Goal: Transaction & Acquisition: Purchase product/service

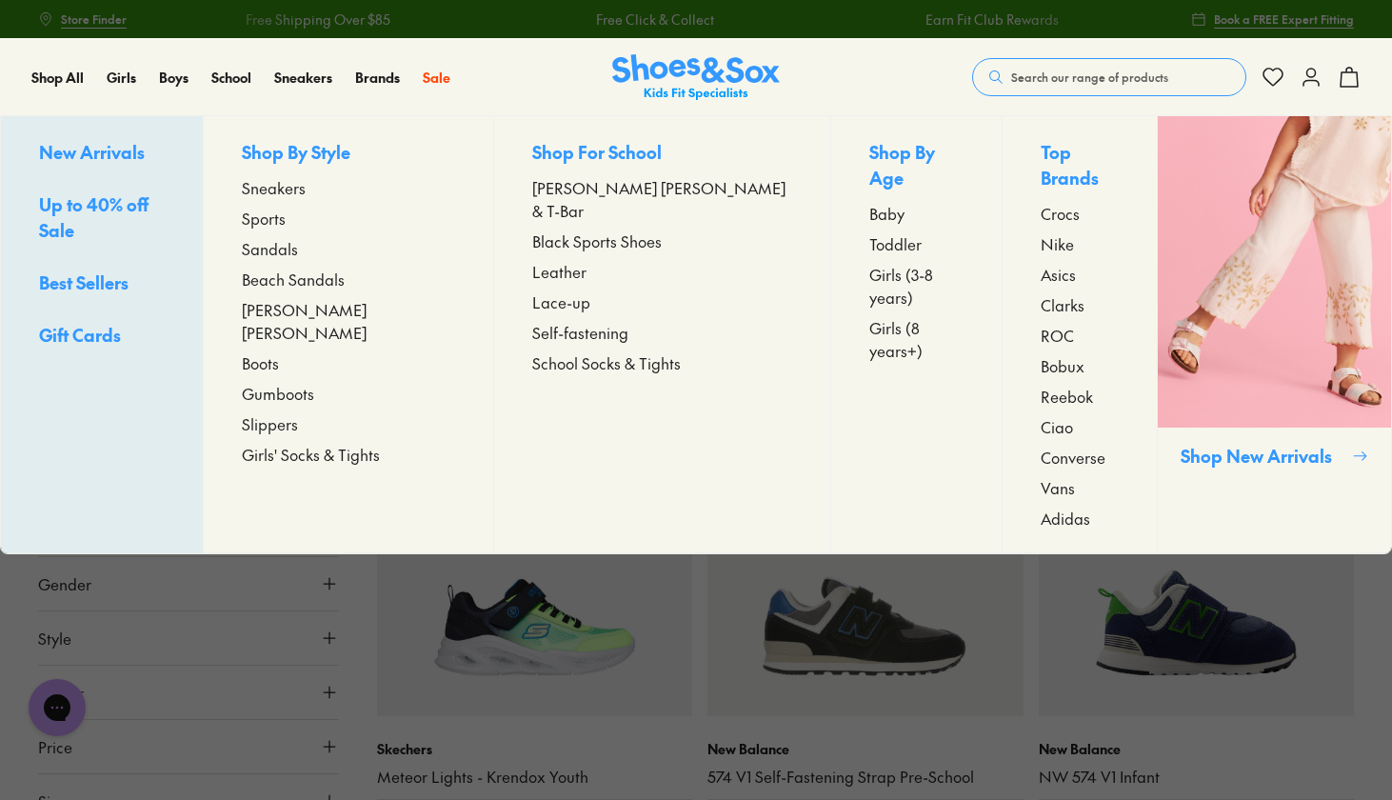
click at [306, 187] on span "Sneakers" at bounding box center [274, 187] width 64 height 23
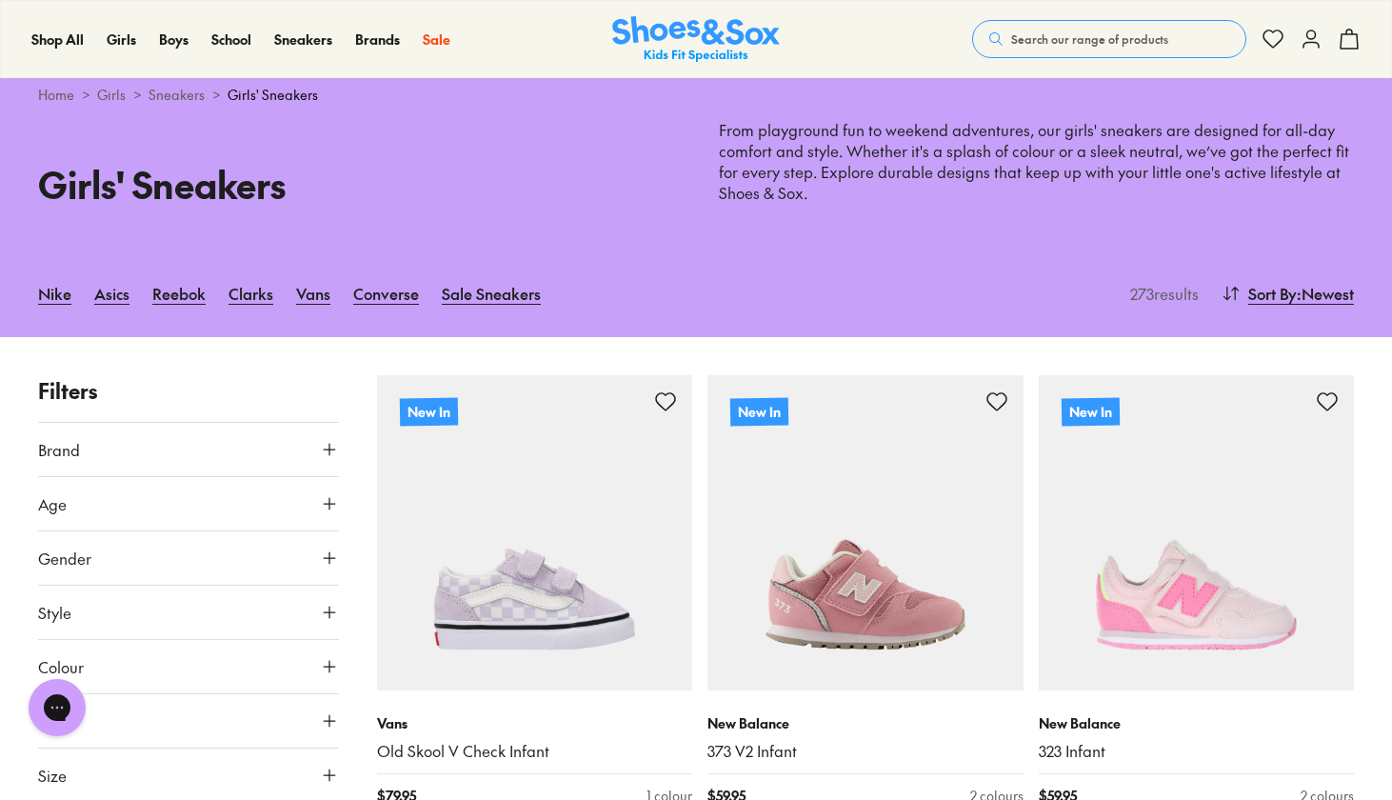
scroll to position [50, 0]
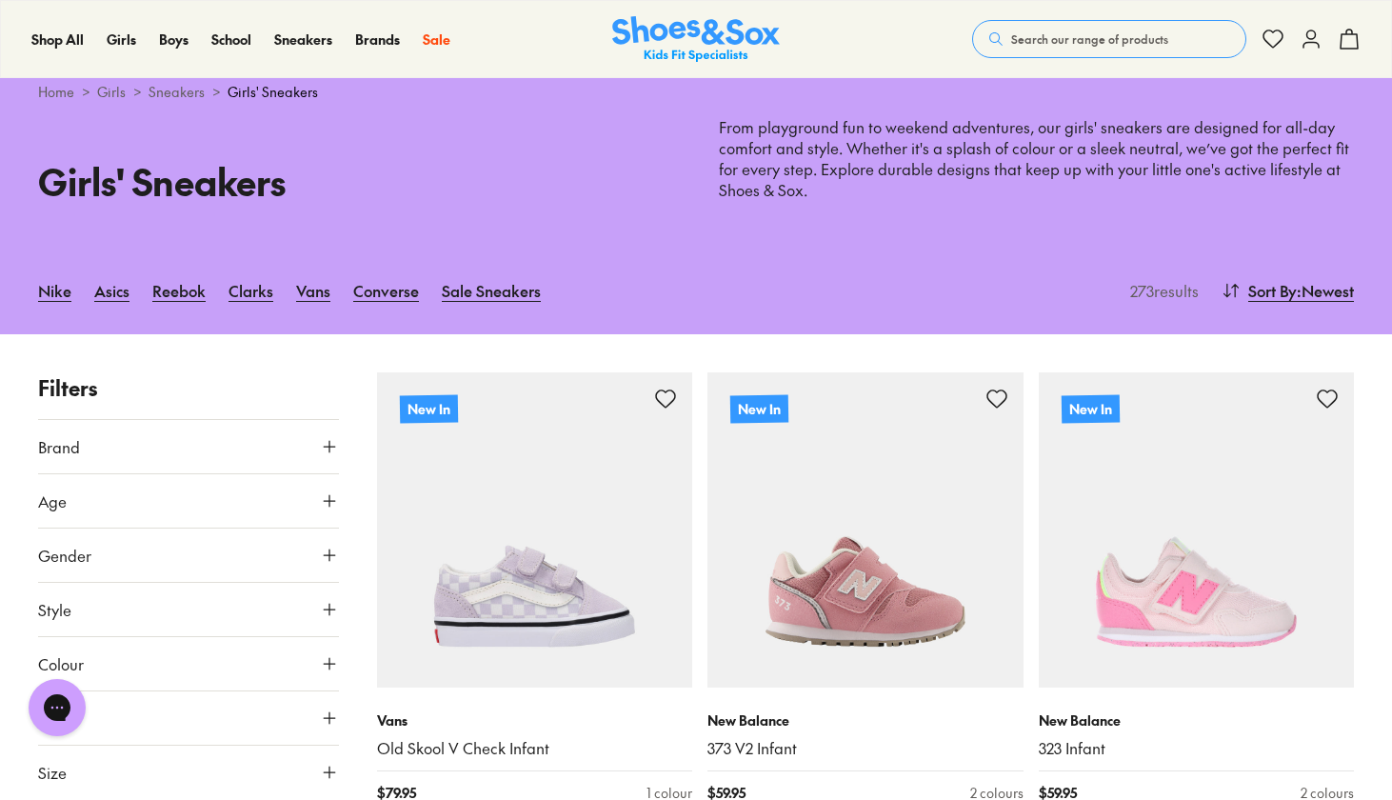
click at [326, 446] on icon at bounding box center [329, 446] width 19 height 19
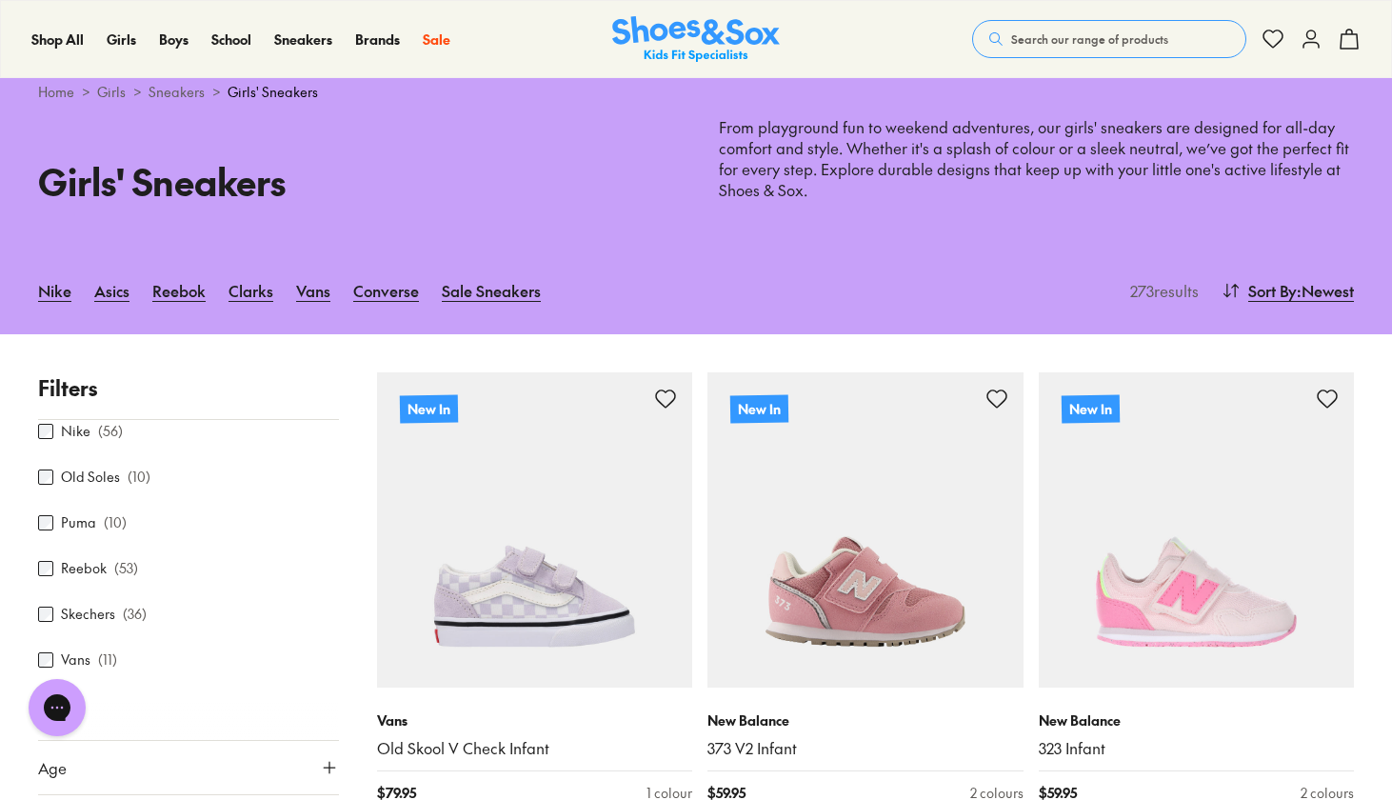
scroll to position [327, 0]
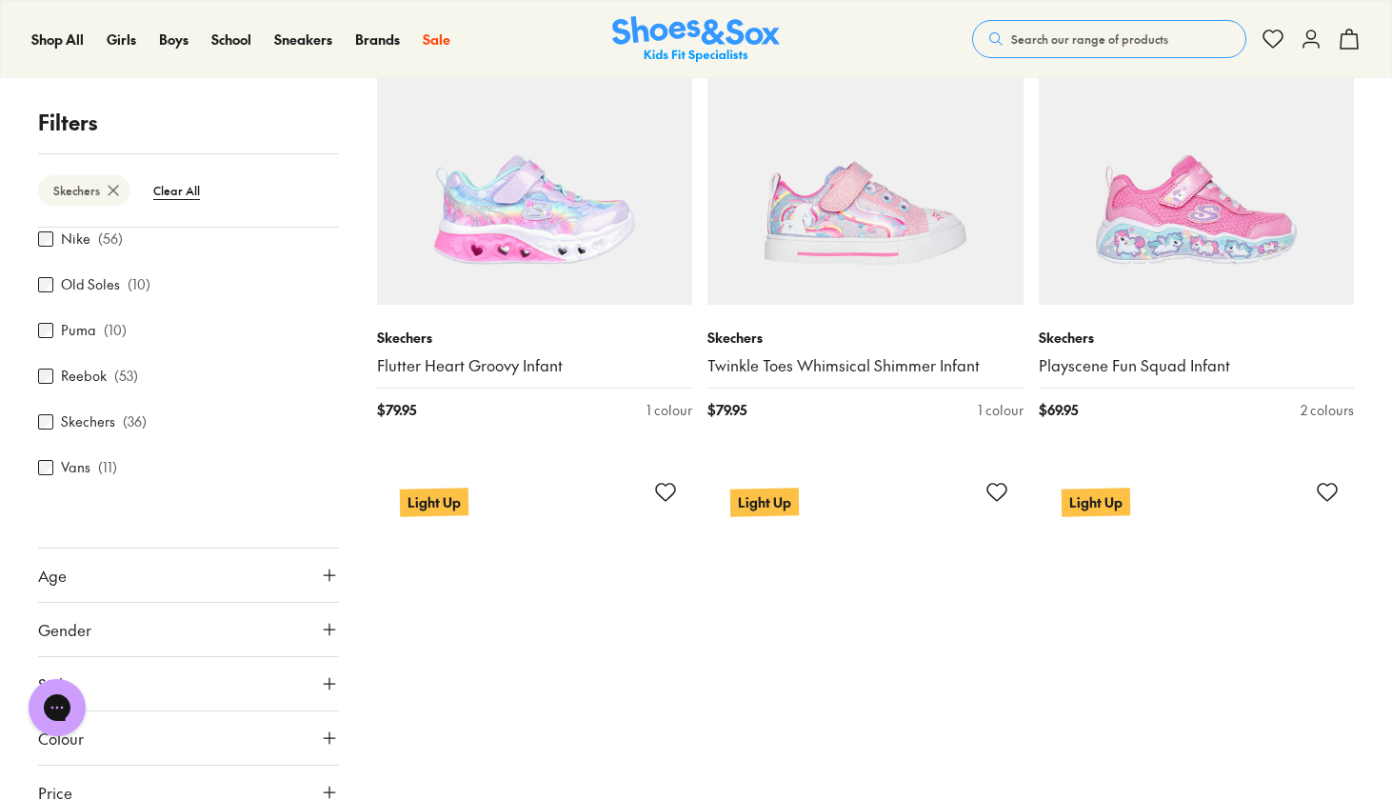
scroll to position [1390, 0]
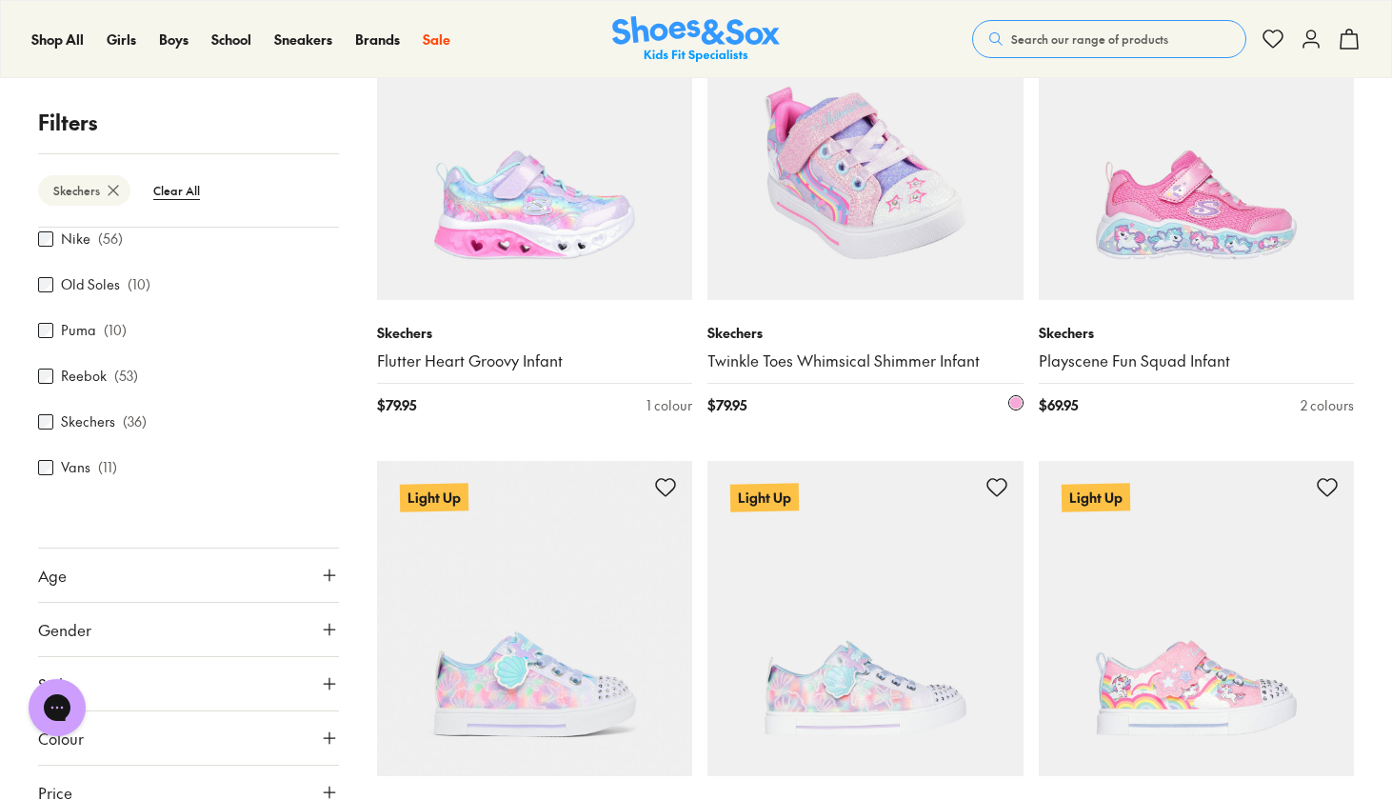
click at [876, 203] on img at bounding box center [865, 143] width 316 height 316
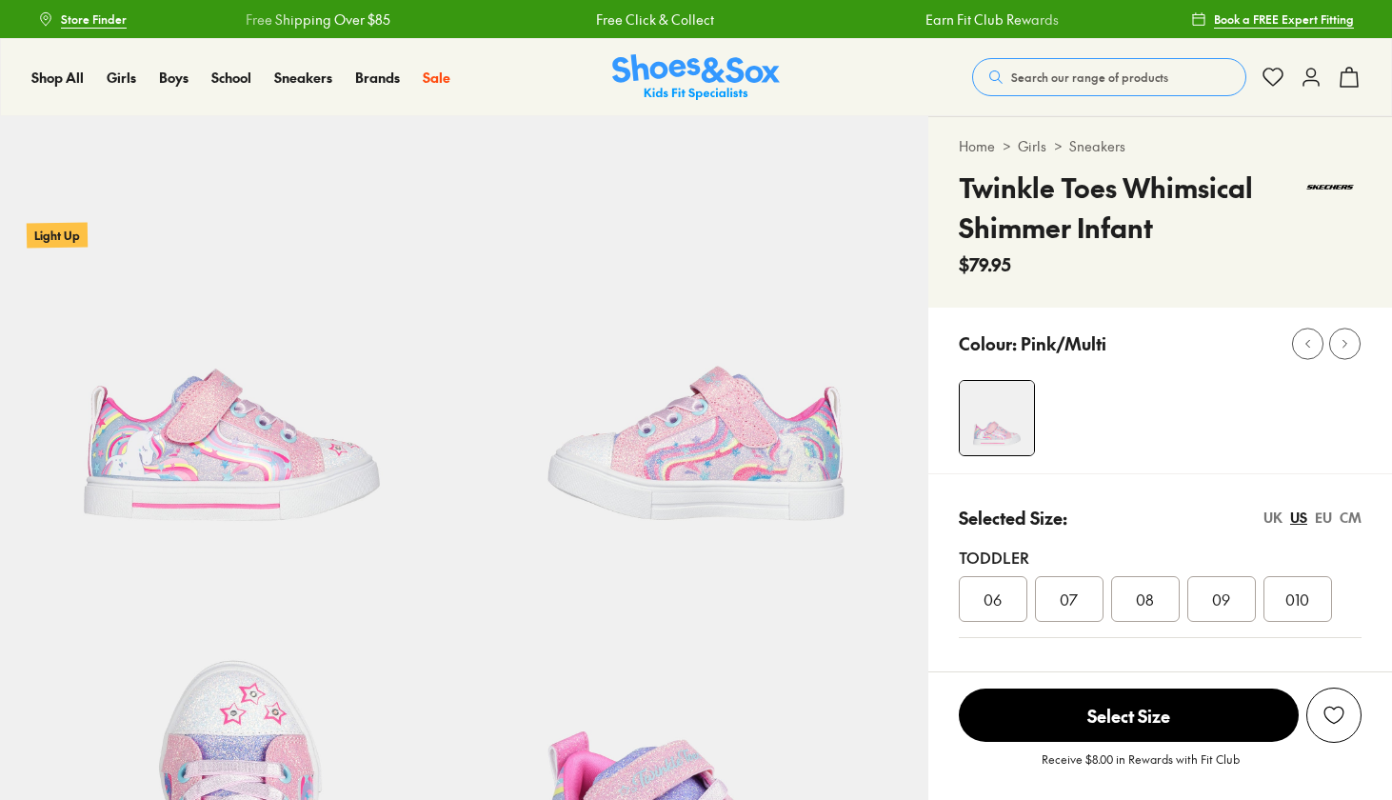
select select "*"
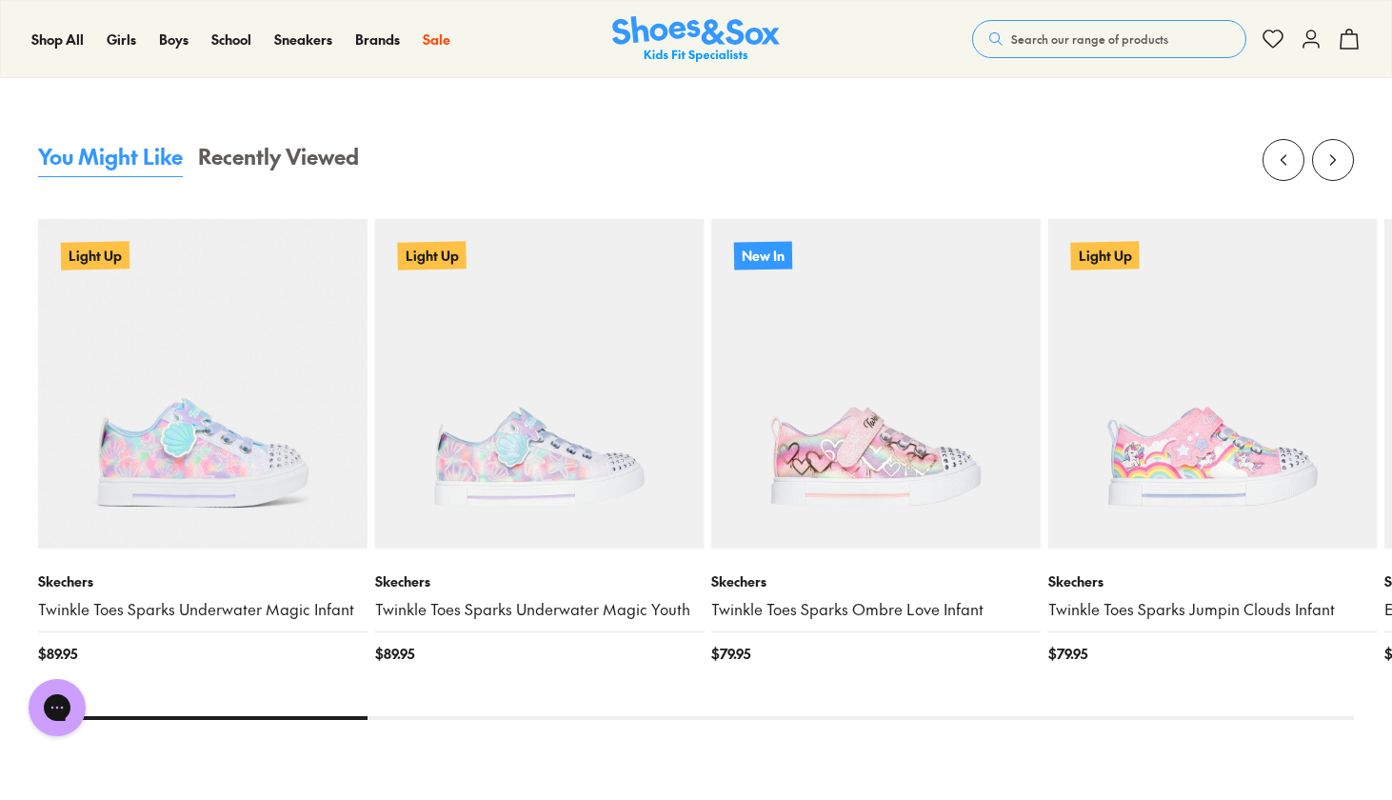
scroll to position [1688, 0]
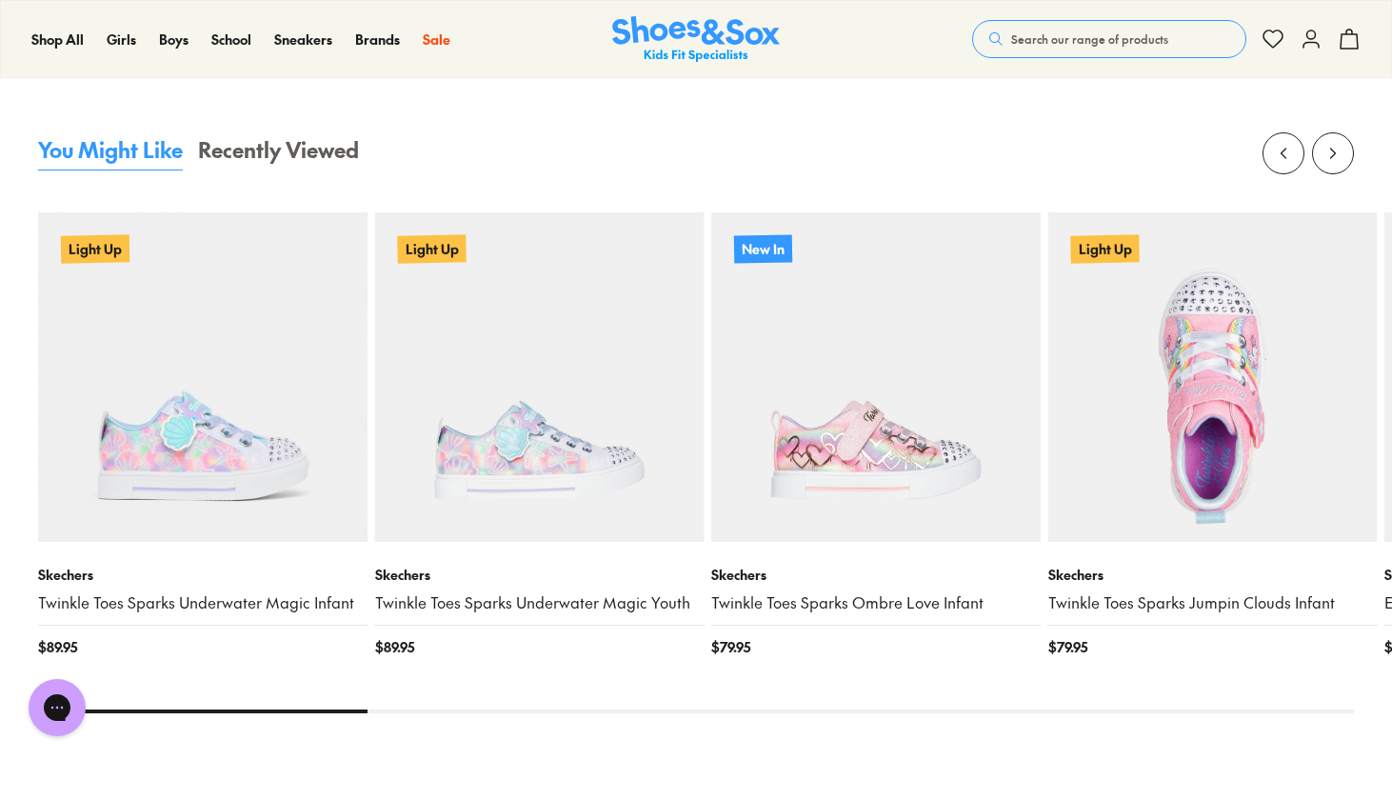
click at [1184, 429] on img at bounding box center [1212, 376] width 329 height 329
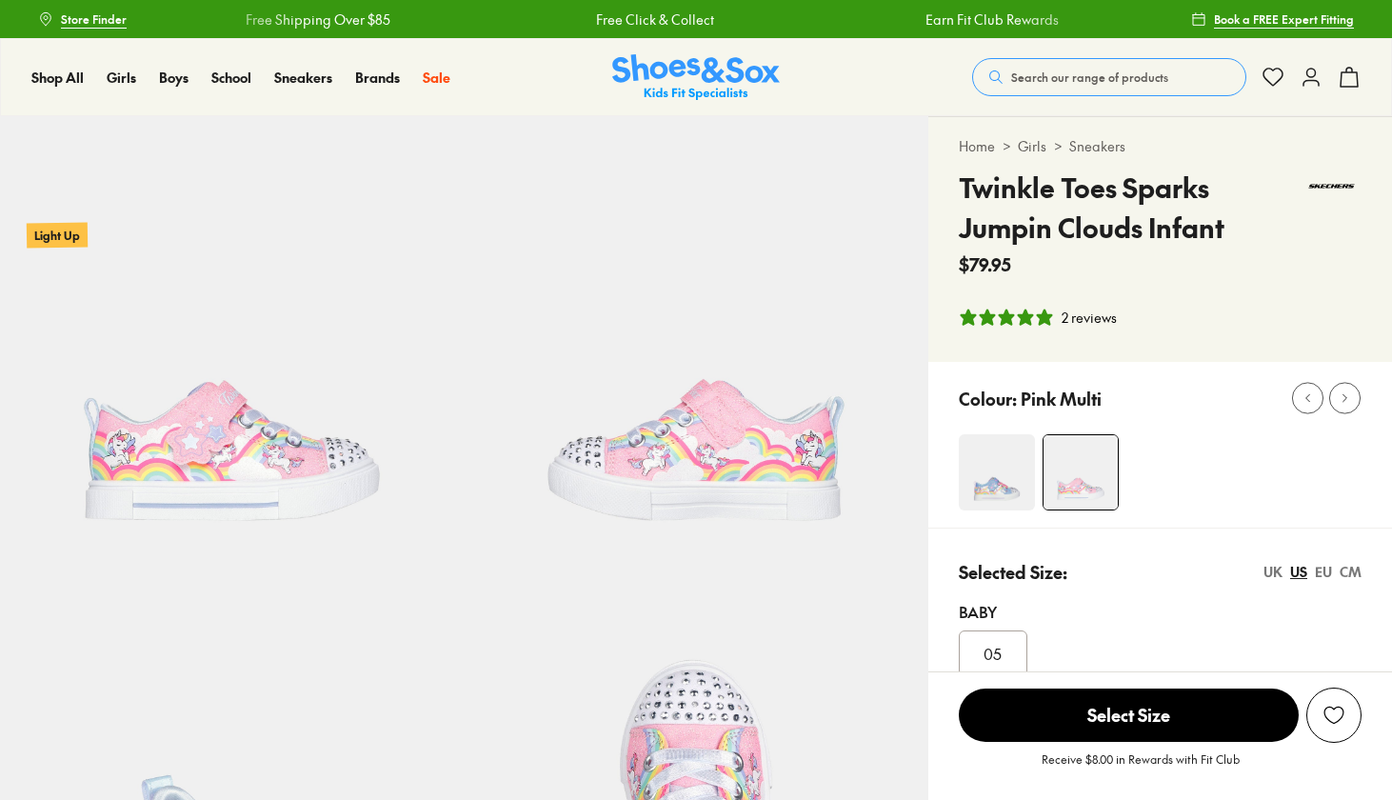
select select "*"
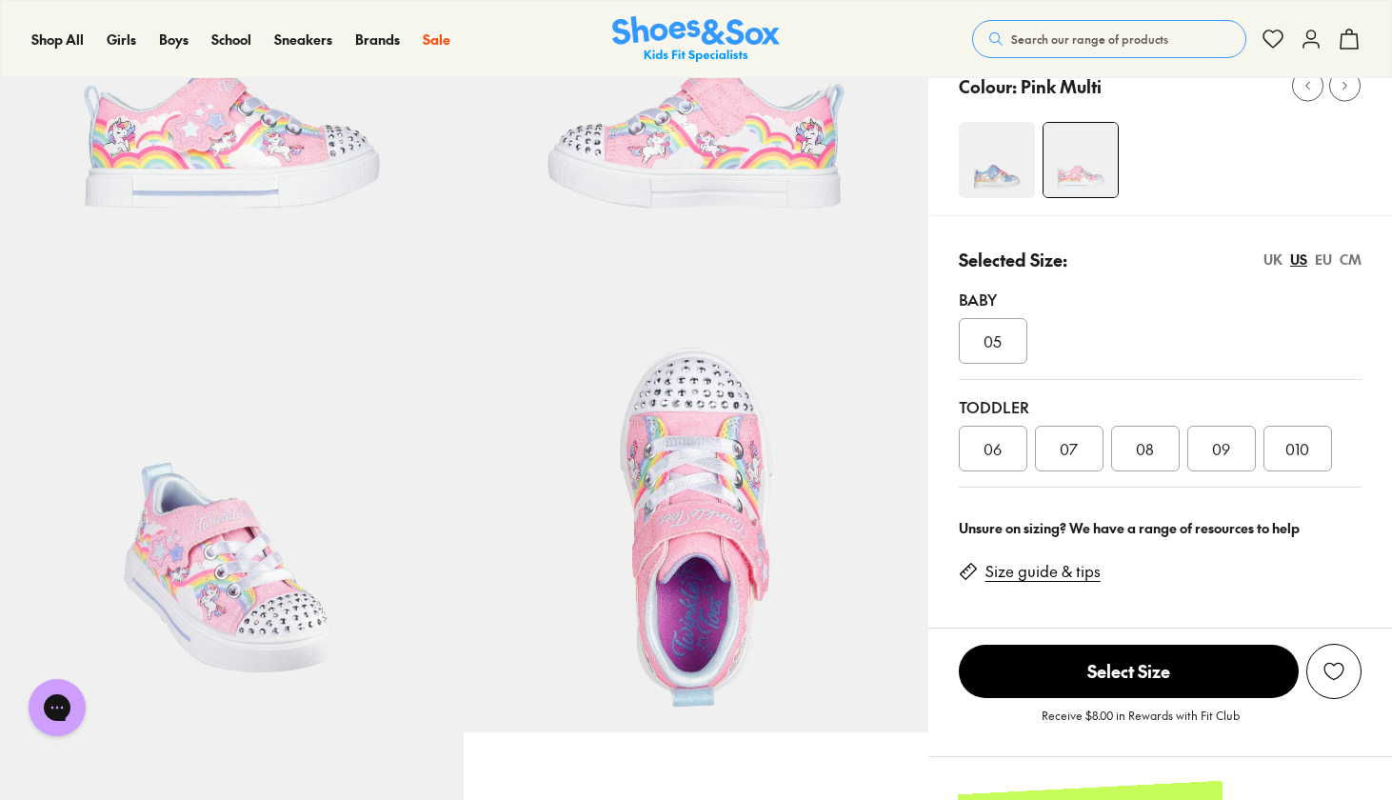
scroll to position [313, 0]
click at [1164, 445] on div "08" at bounding box center [1145, 448] width 69 height 46
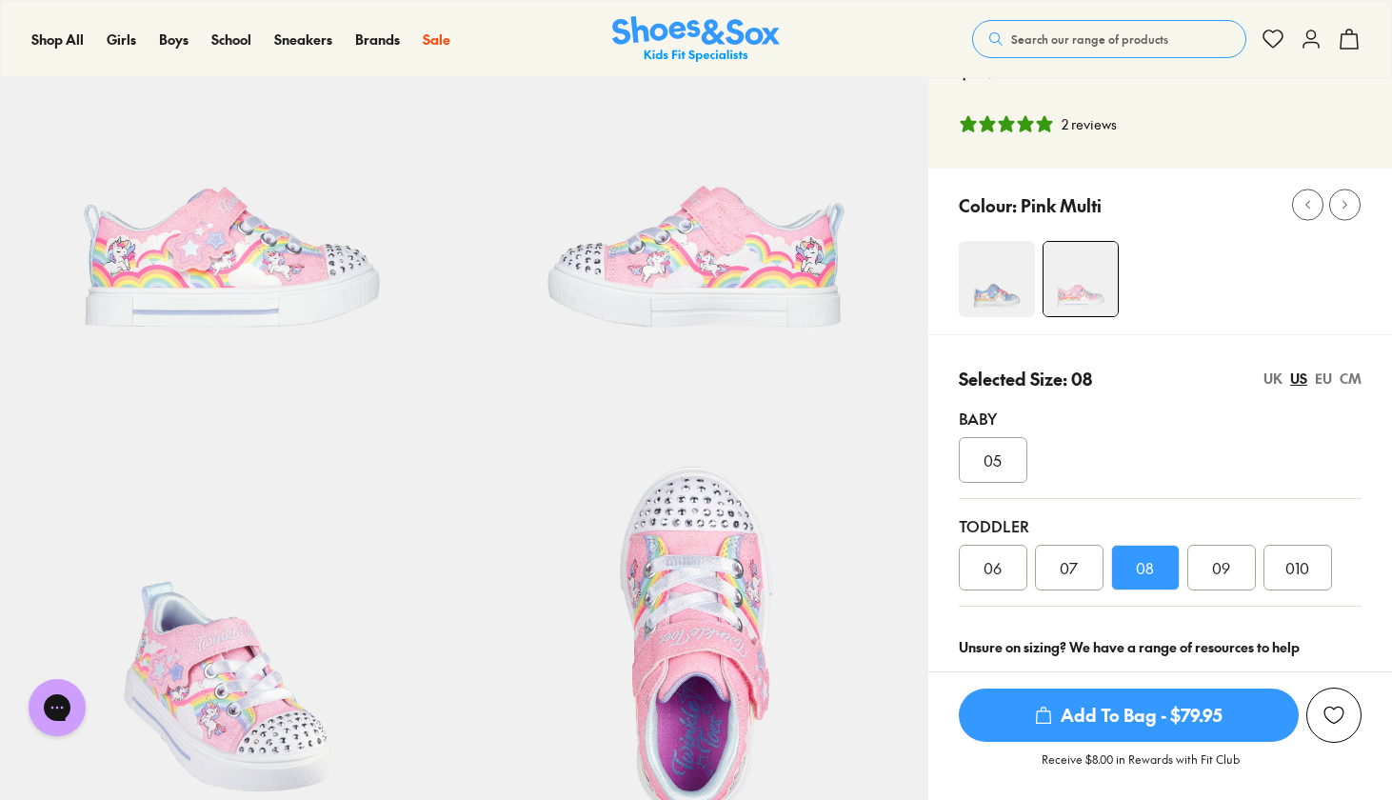
scroll to position [208, 0]
